Goal: Transaction & Acquisition: Purchase product/service

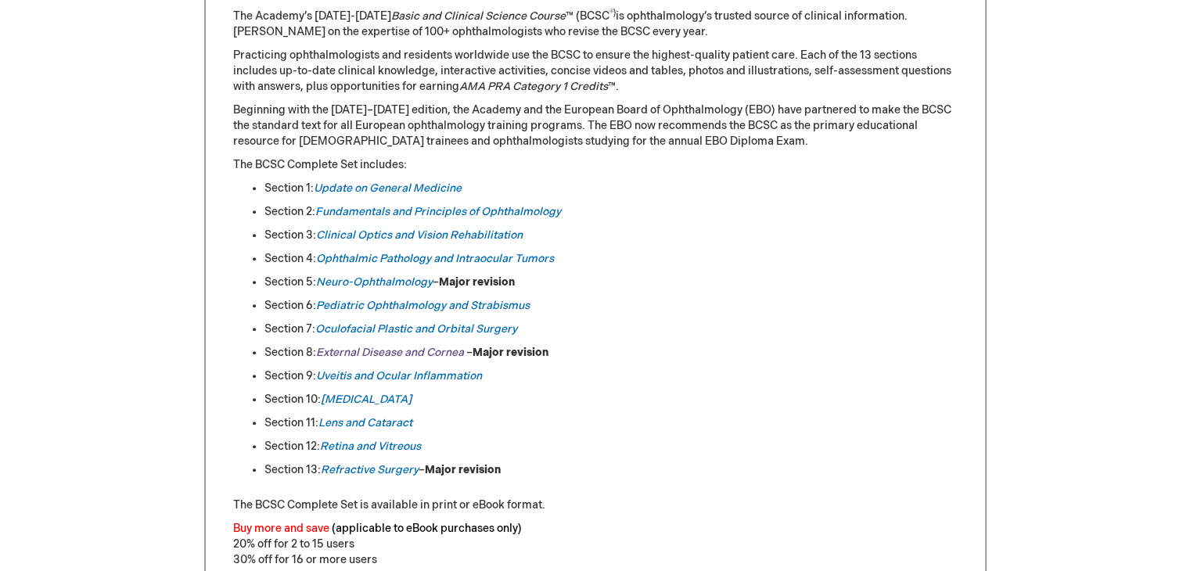
scroll to position [750, 0]
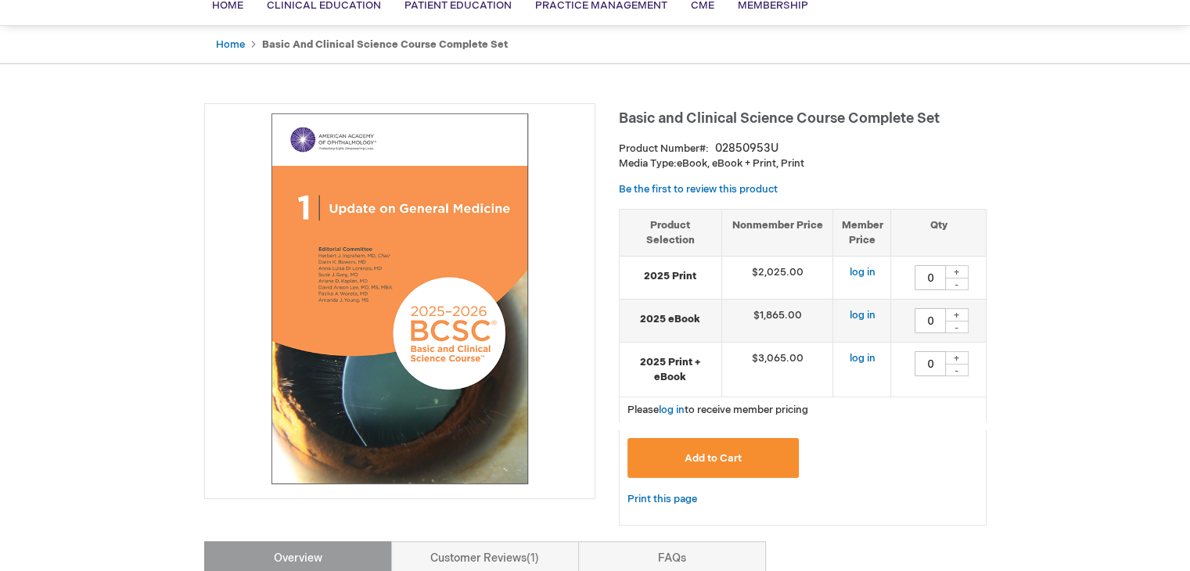
scroll to position [128, 0]
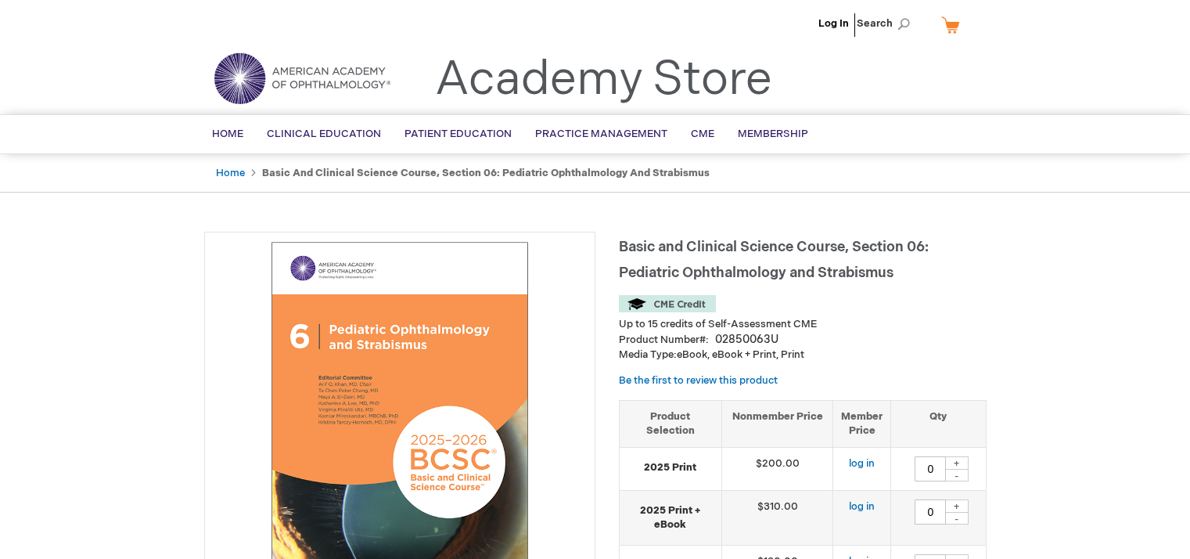
type input "0"
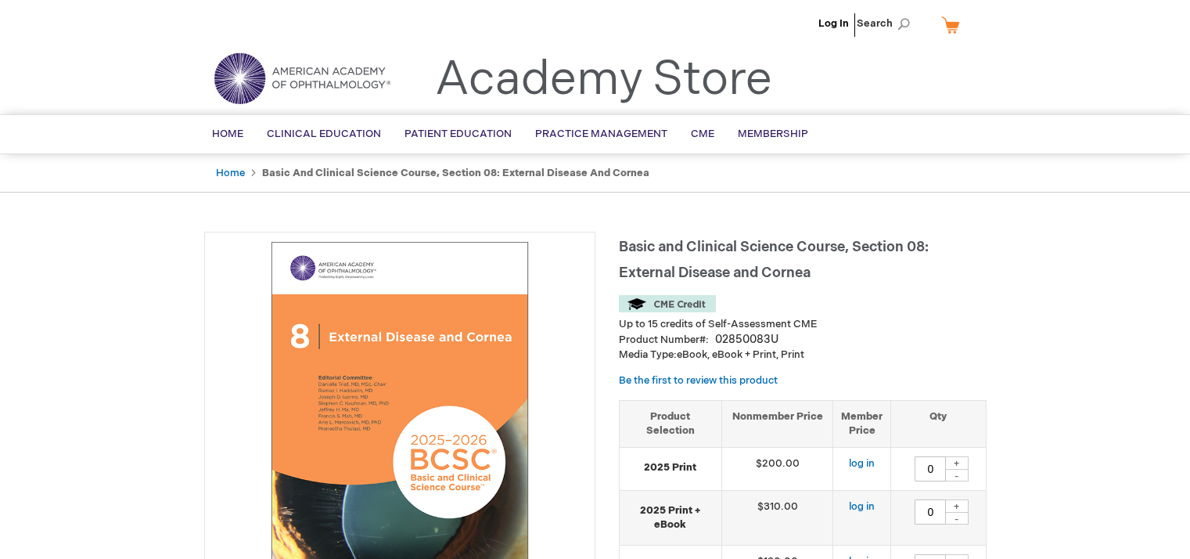
type input "0"
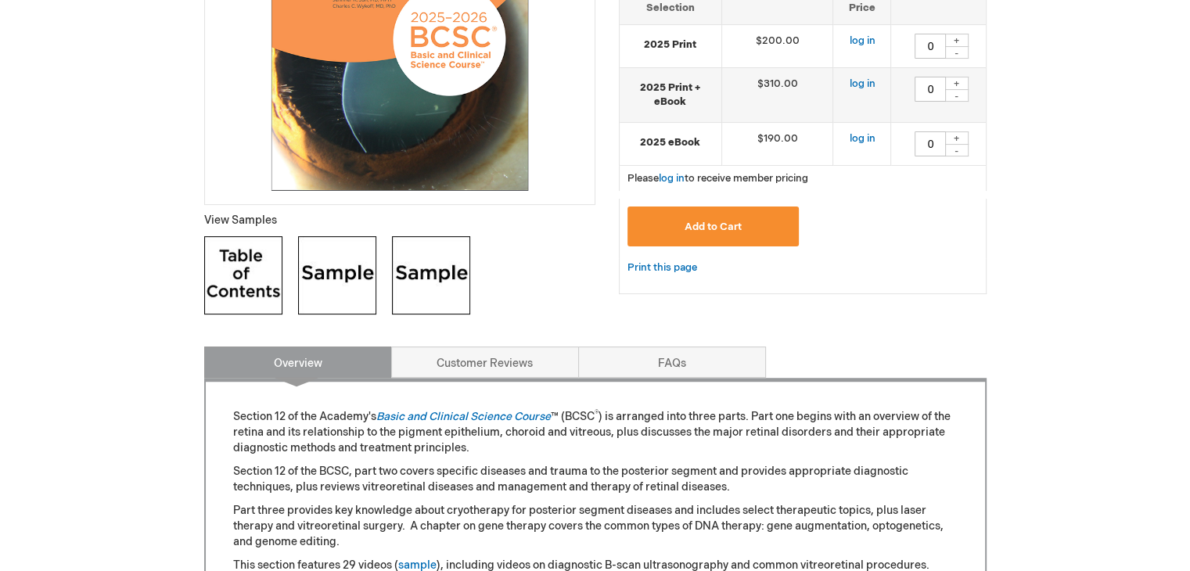
scroll to position [425, 0]
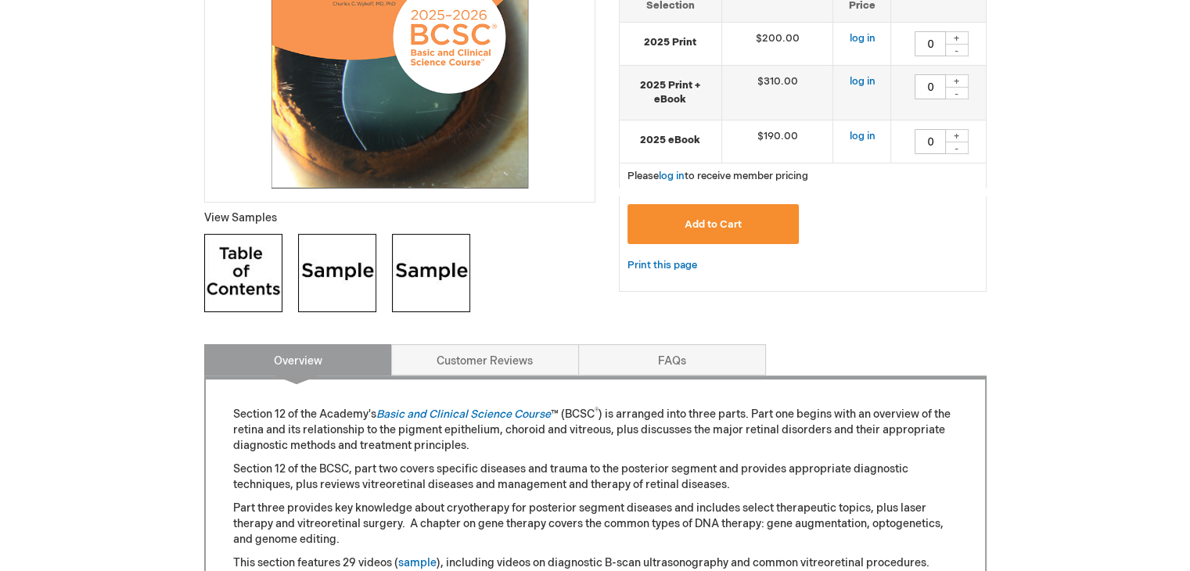
click at [232, 275] on img at bounding box center [243, 273] width 78 height 78
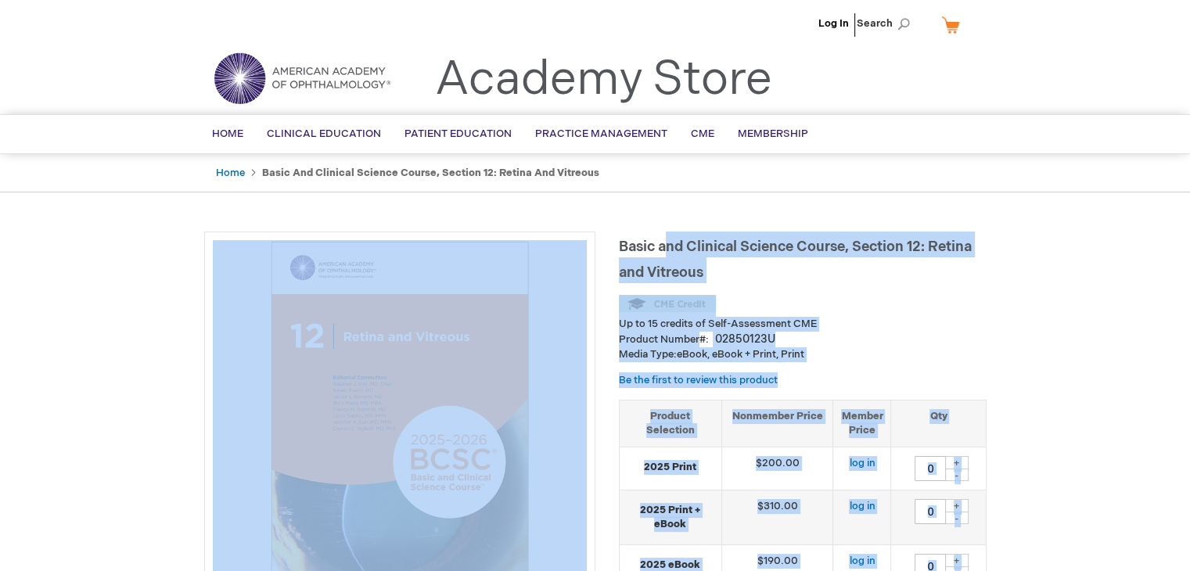
drag, startPoint x: 614, startPoint y: 246, endPoint x: 663, endPoint y: 256, distance: 49.4
click at [703, 237] on h1 "Basic and Clinical Science Course, Section 12: Retina and Vitreous" at bounding box center [803, 258] width 368 height 52
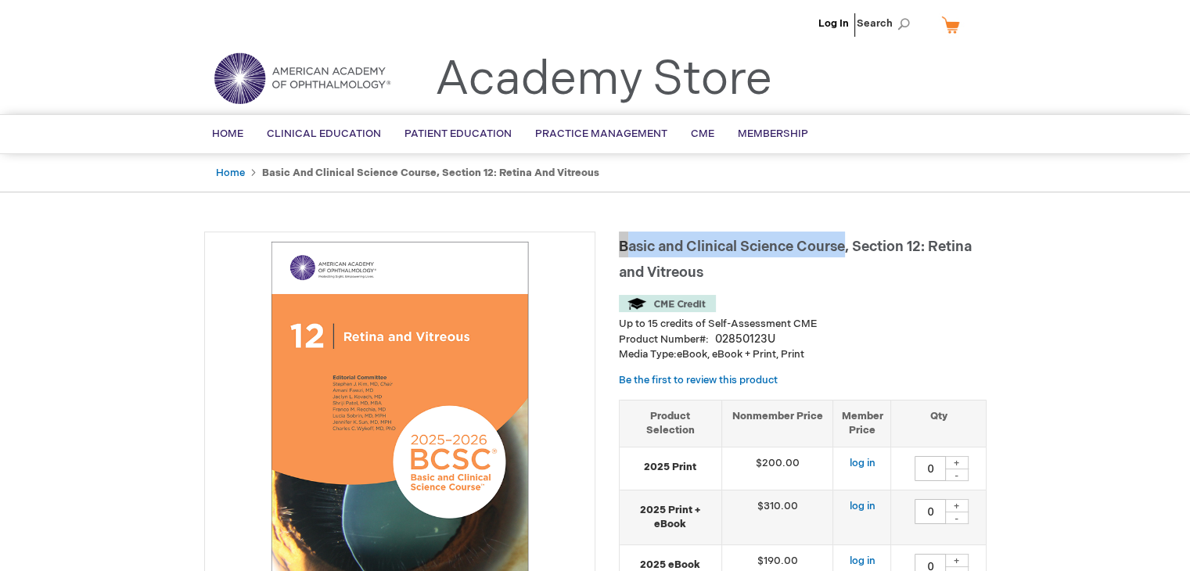
drag, startPoint x: 619, startPoint y: 246, endPoint x: 845, endPoint y: 244, distance: 226.1
click at [845, 244] on span "Basic and Clinical Science Course, Section 12: Retina and Vitreous" at bounding box center [795, 260] width 353 height 42
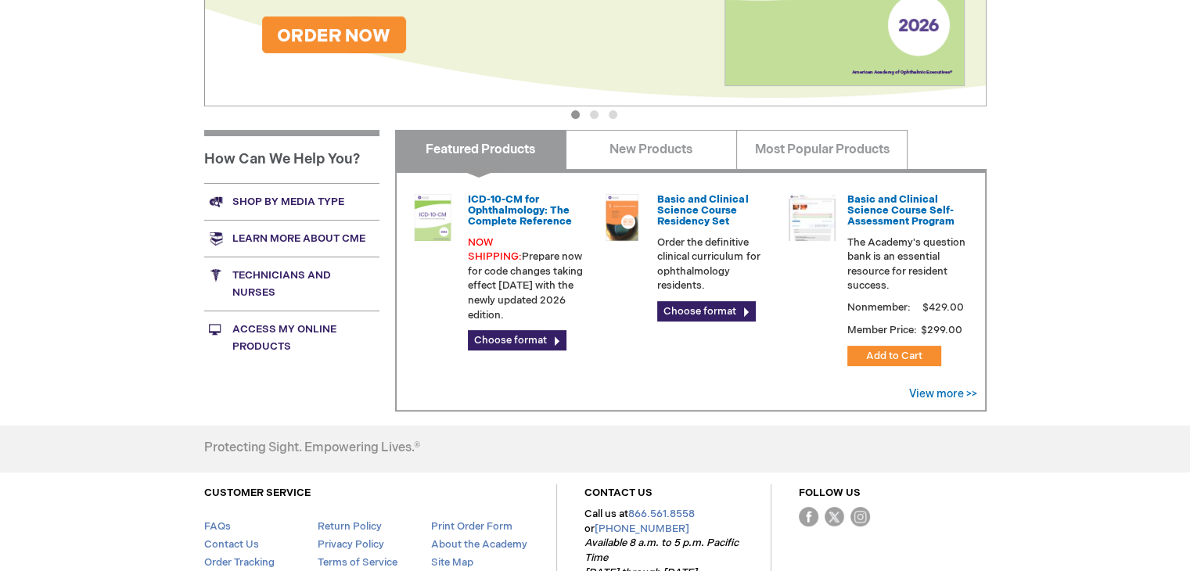
scroll to position [426, 0]
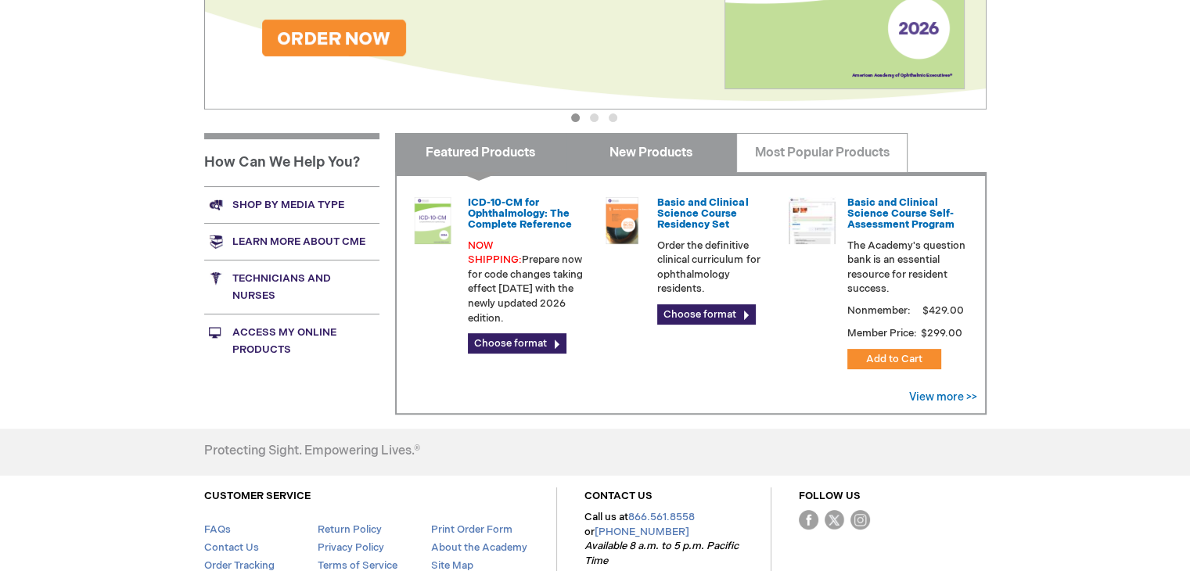
click at [673, 161] on link "New Products" at bounding box center [651, 152] width 171 height 39
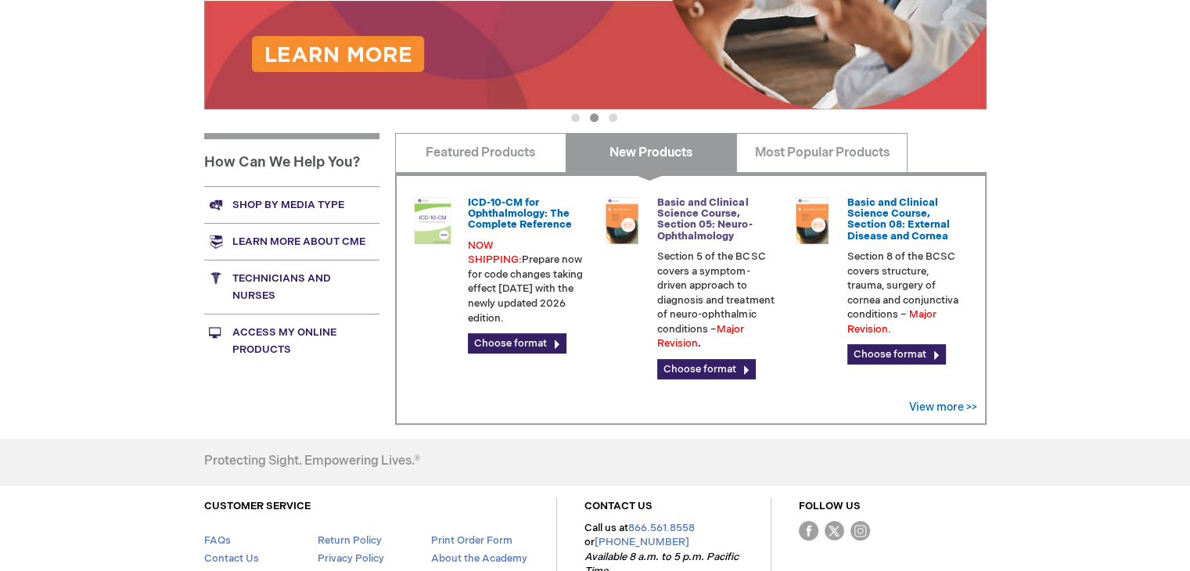
click at [708, 210] on link "Basic and Clinical Science Course, Section 05: Neuro-Ophthalmology" at bounding box center [704, 219] width 95 height 46
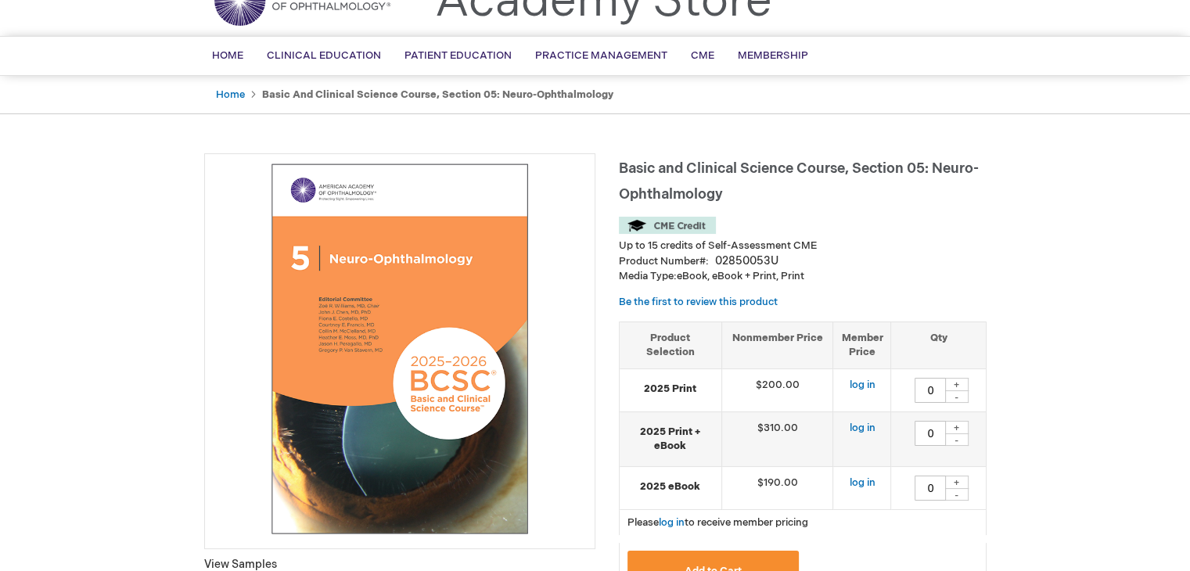
scroll to position [80, 0]
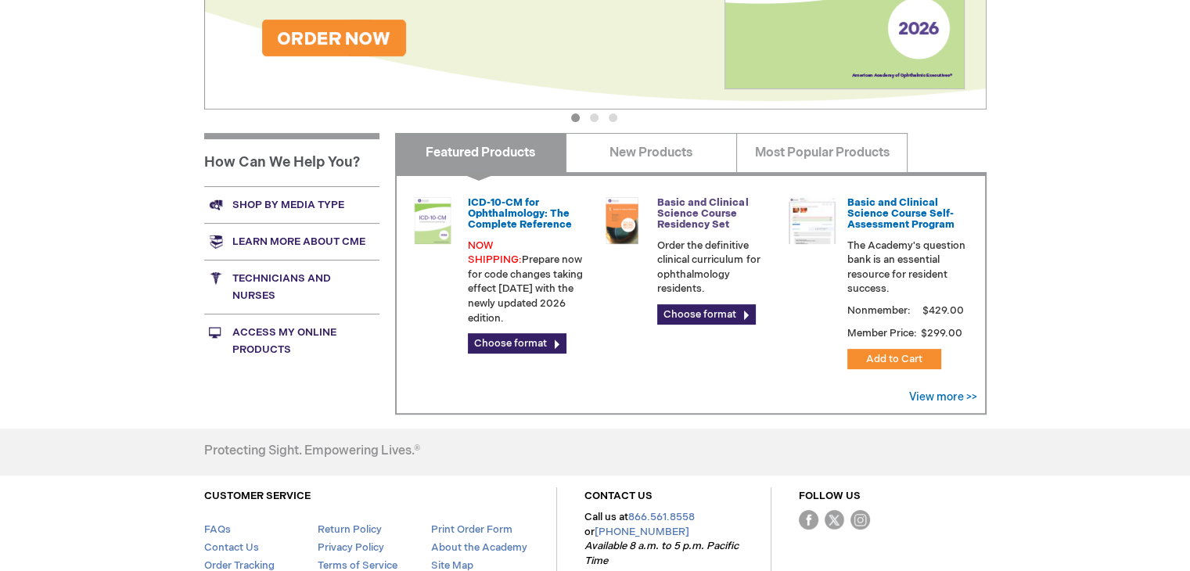
click at [700, 217] on link "Basic and Clinical Science Course Residency Set" at bounding box center [702, 213] width 91 height 35
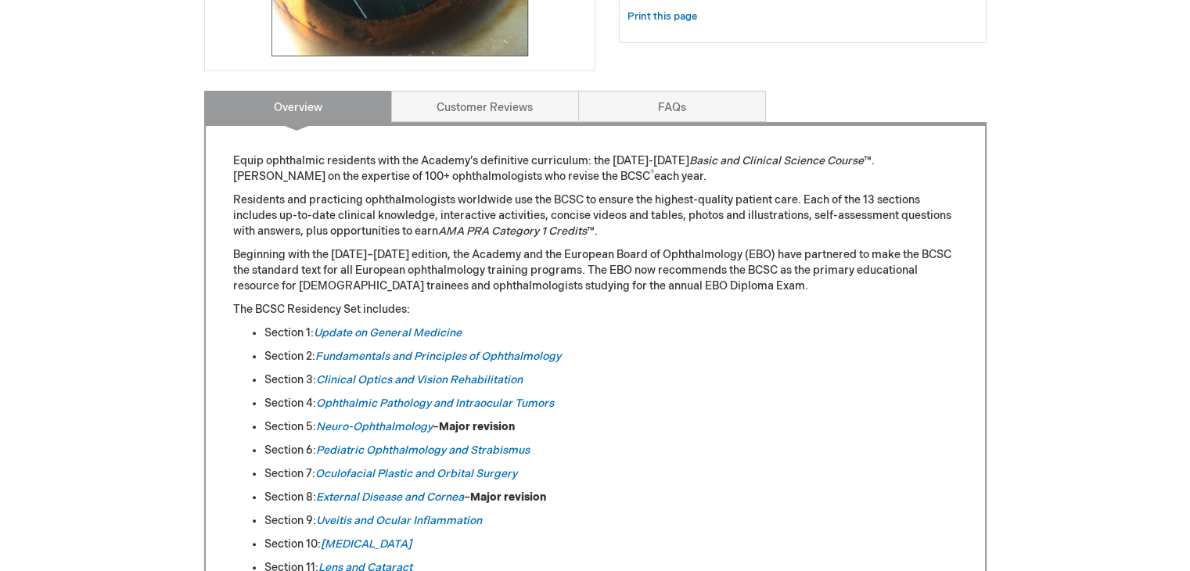
scroll to position [556, 0]
